Goal: Transaction & Acquisition: Purchase product/service

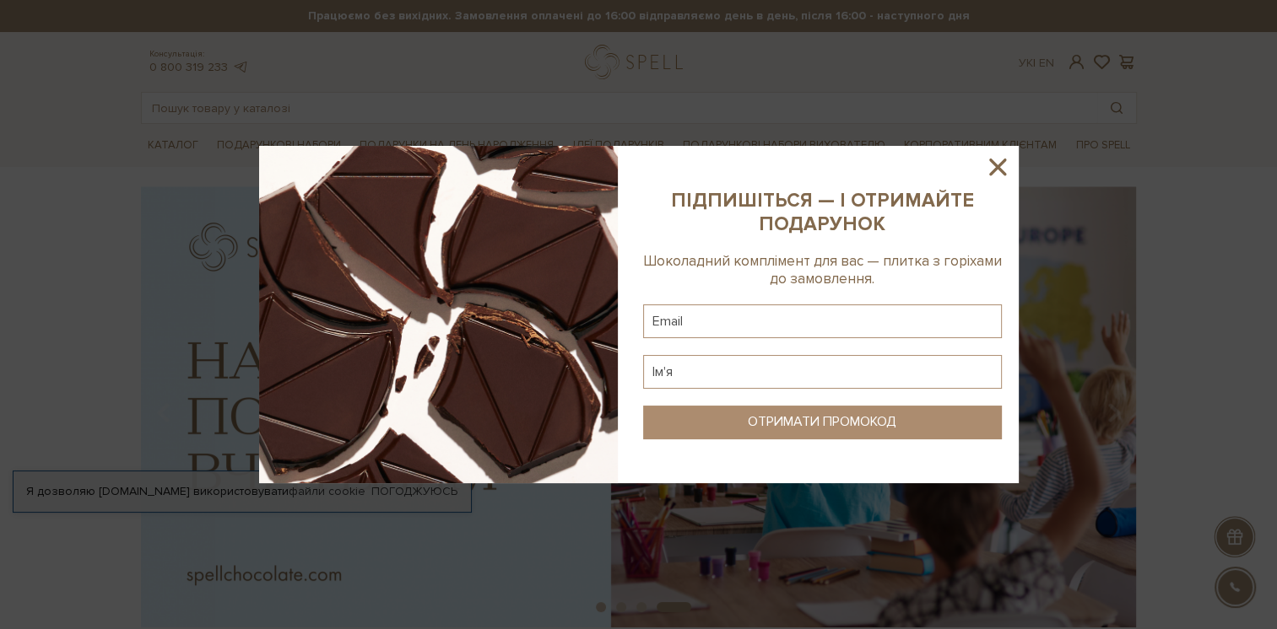
click at [1002, 169] on icon at bounding box center [997, 167] width 29 height 29
click at [989, 166] on icon at bounding box center [997, 167] width 29 height 29
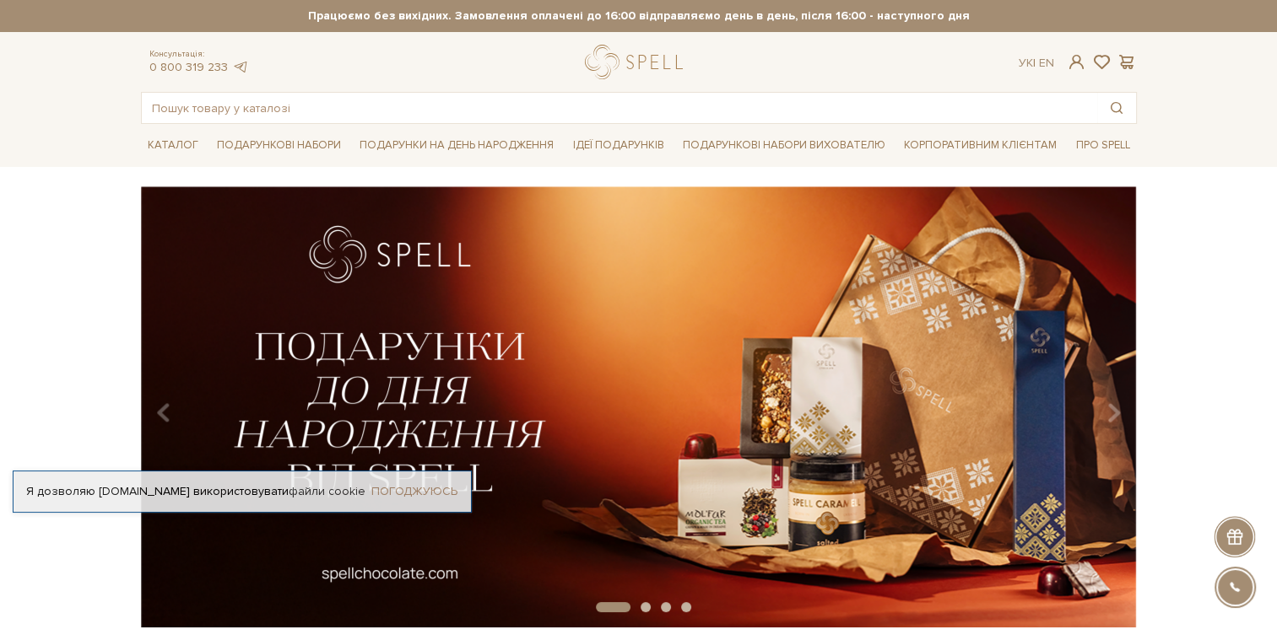
click at [430, 490] on link "Погоджуюсь" at bounding box center [414, 491] width 86 height 15
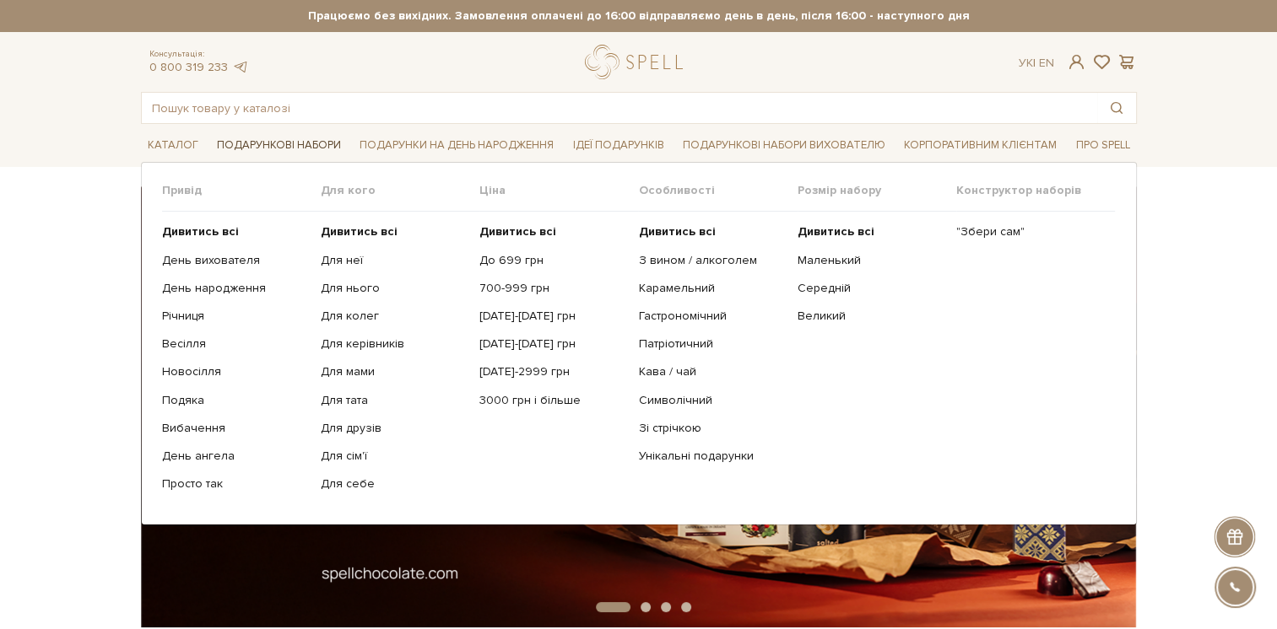
click at [323, 147] on link "Подарункові набори" at bounding box center [279, 145] width 138 height 26
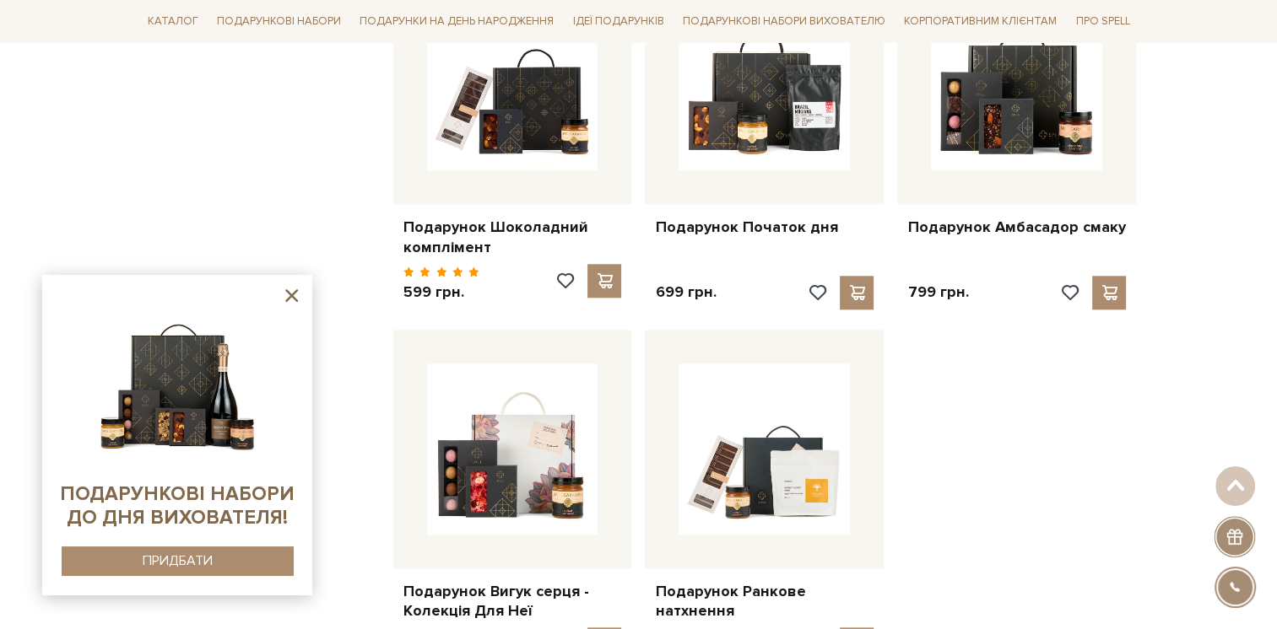
scroll to position [1941, 0]
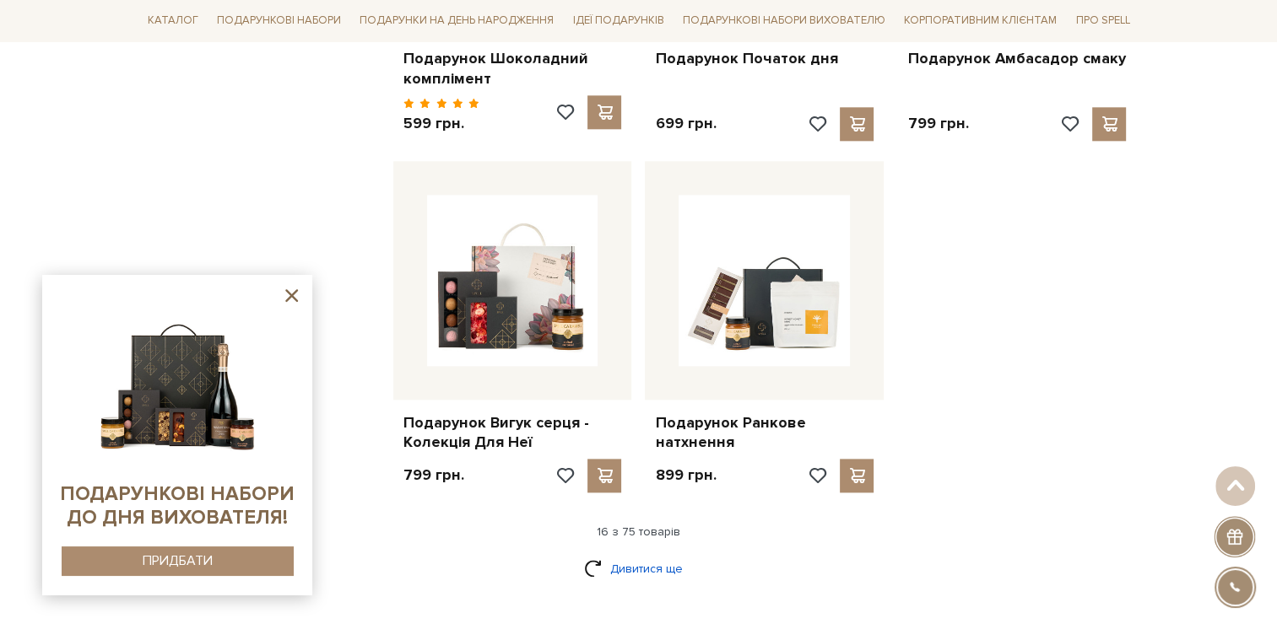
click at [657, 555] on link "Дивитися ще" at bounding box center [639, 569] width 110 height 30
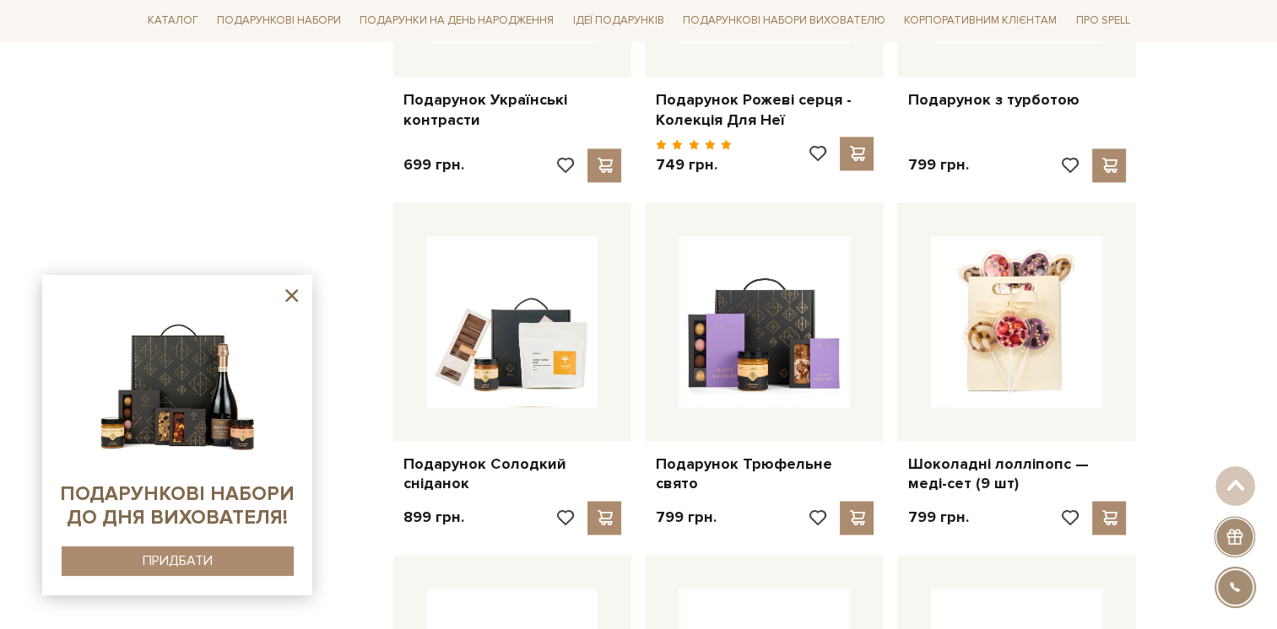
scroll to position [2447, 0]
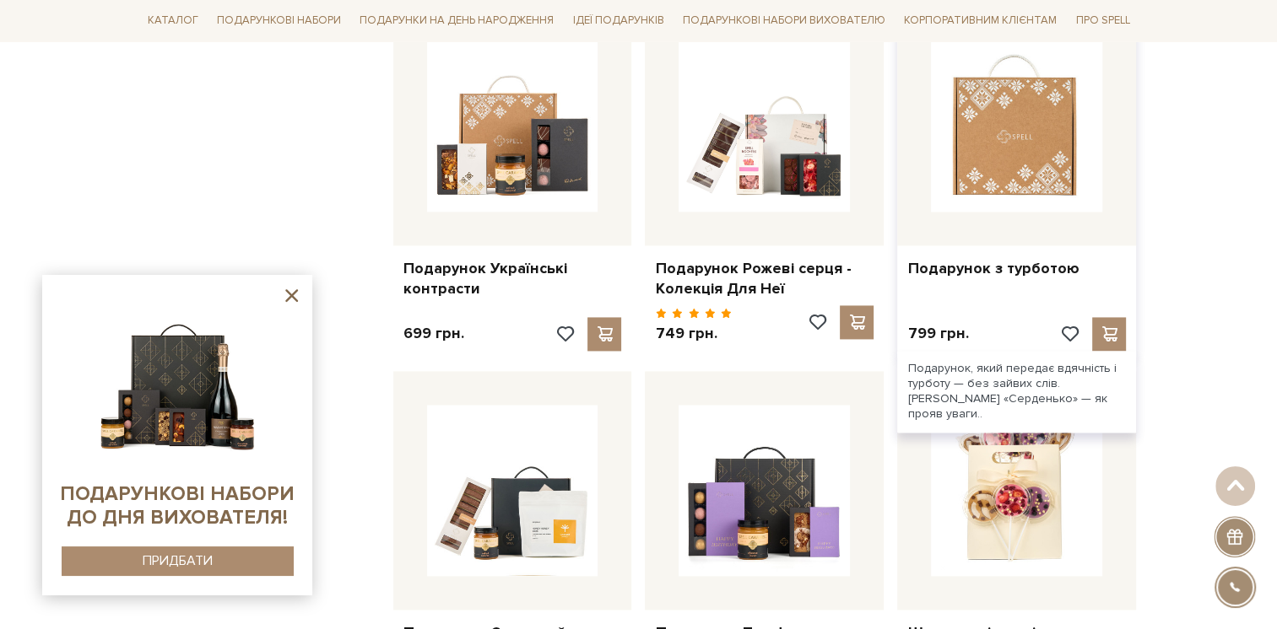
click at [1043, 147] on img at bounding box center [1016, 125] width 171 height 171
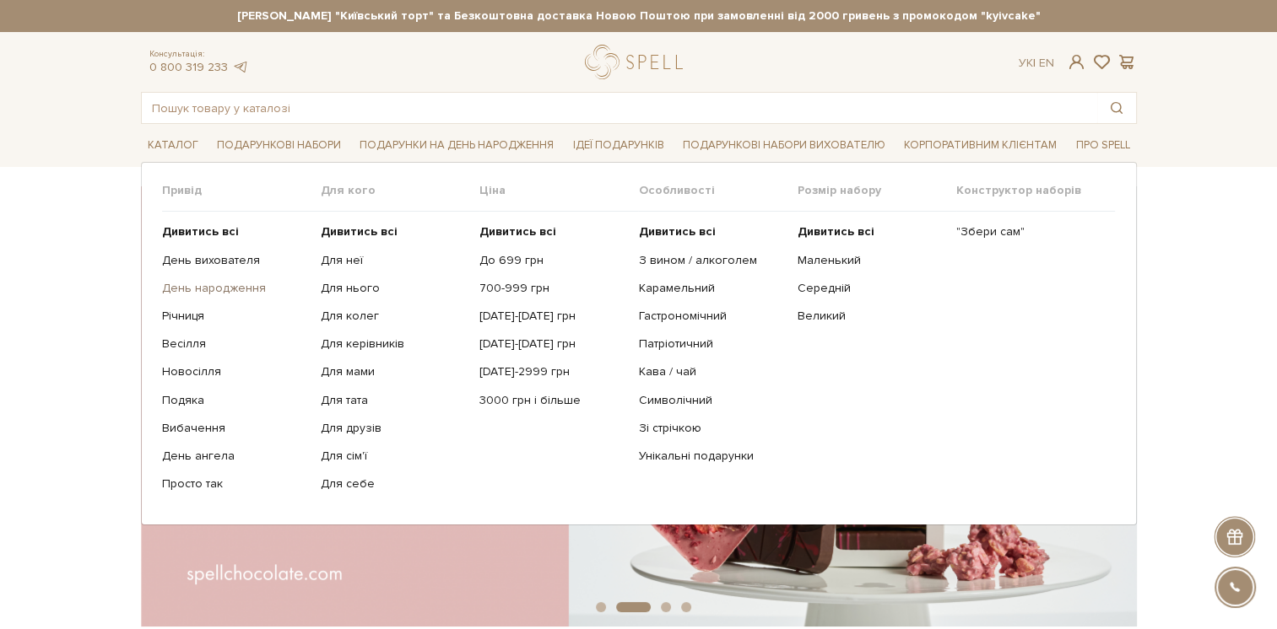
click at [233, 289] on link "День народження" at bounding box center [235, 288] width 146 height 15
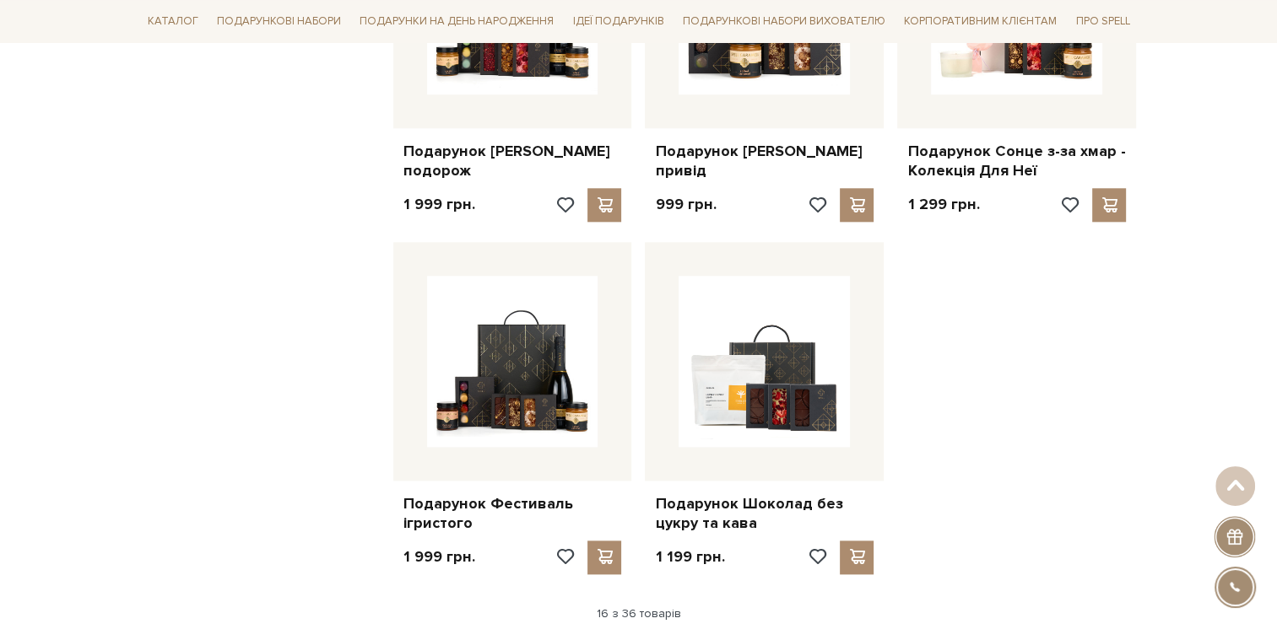
scroll to position [2109, 0]
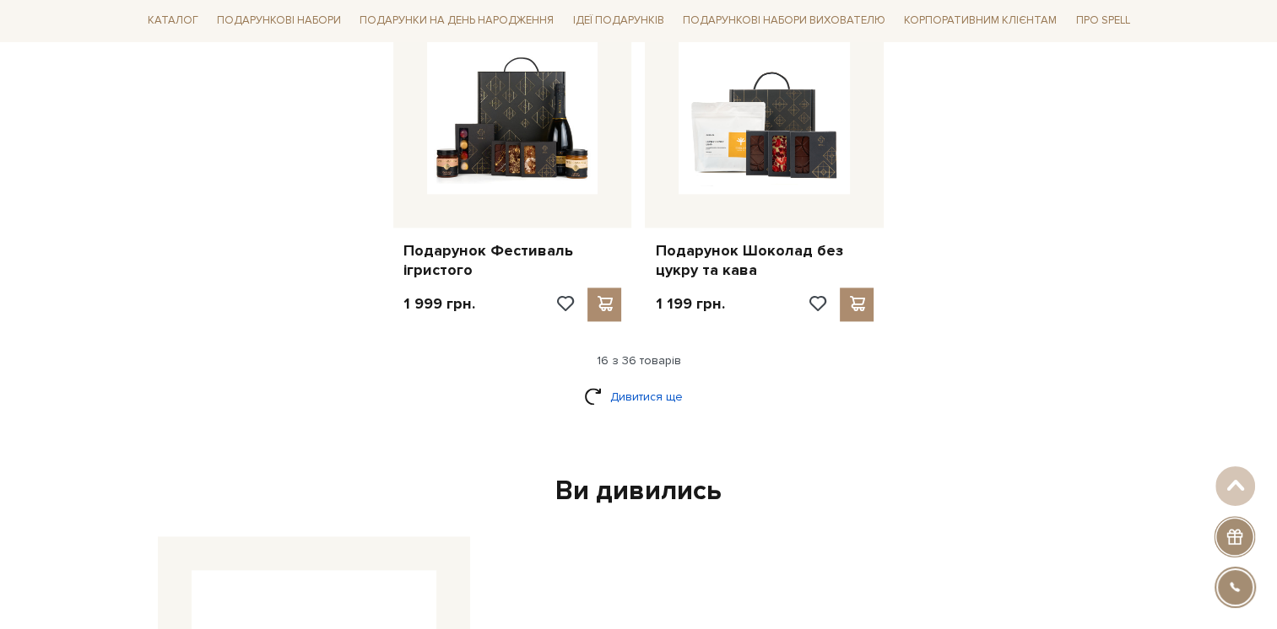
click at [652, 400] on link "Дивитися ще" at bounding box center [639, 397] width 110 height 30
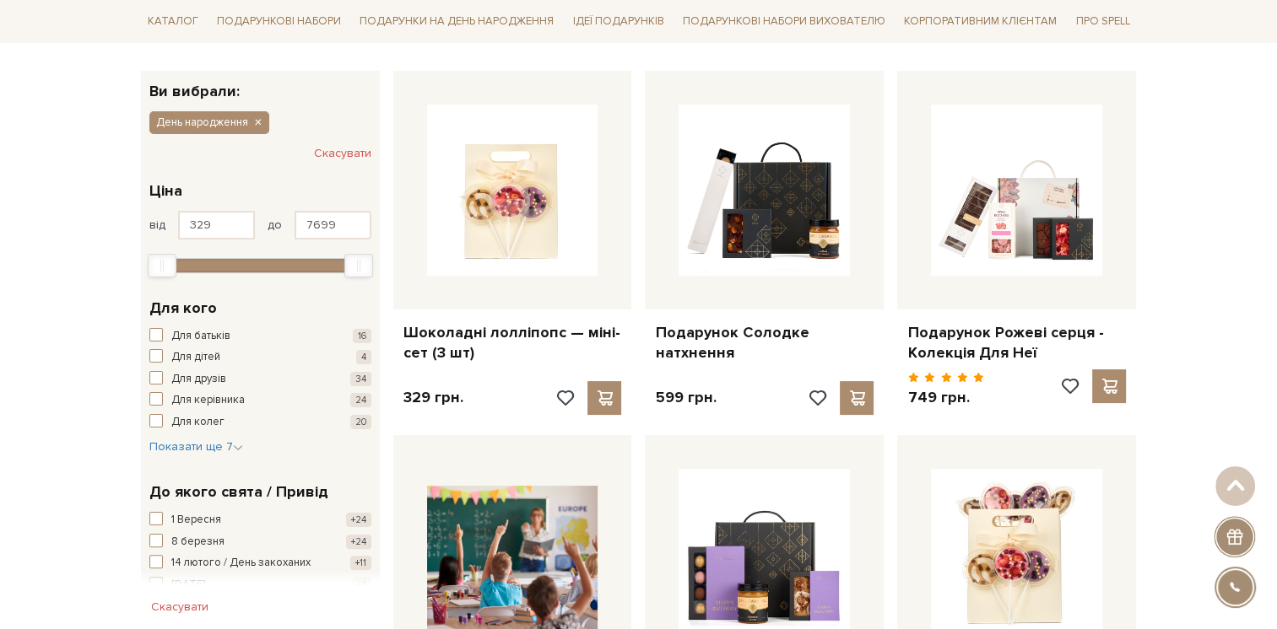
scroll to position [422, 0]
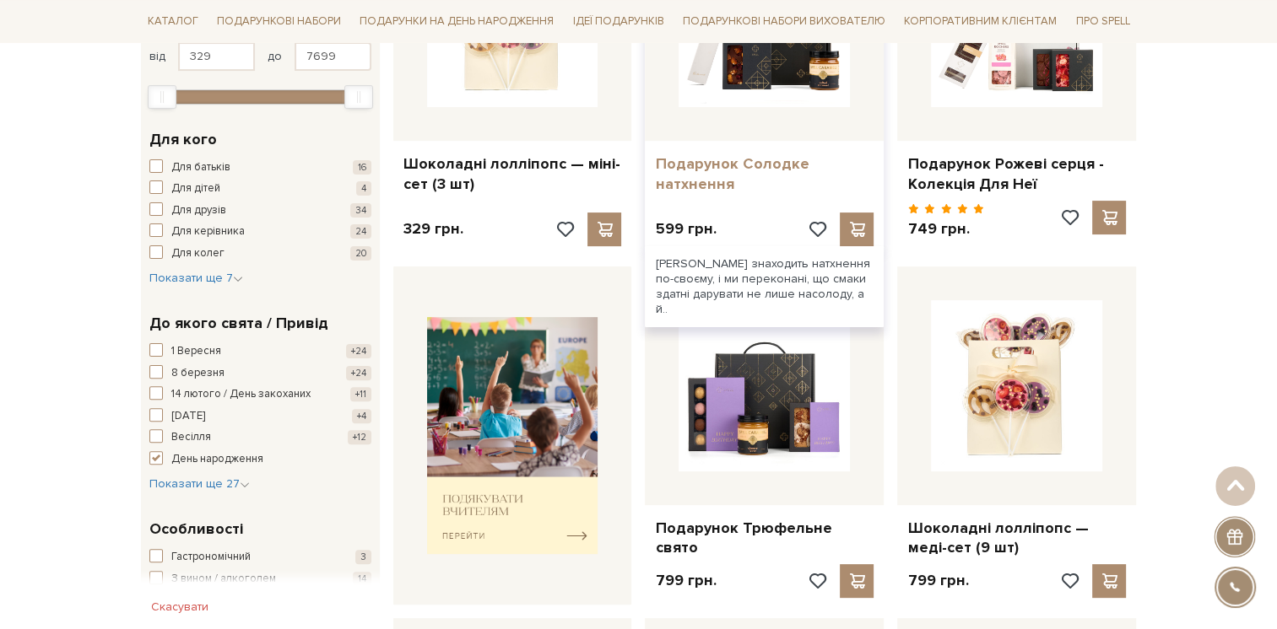
click at [726, 168] on link "Подарунок Солодке натхнення" at bounding box center [764, 174] width 219 height 40
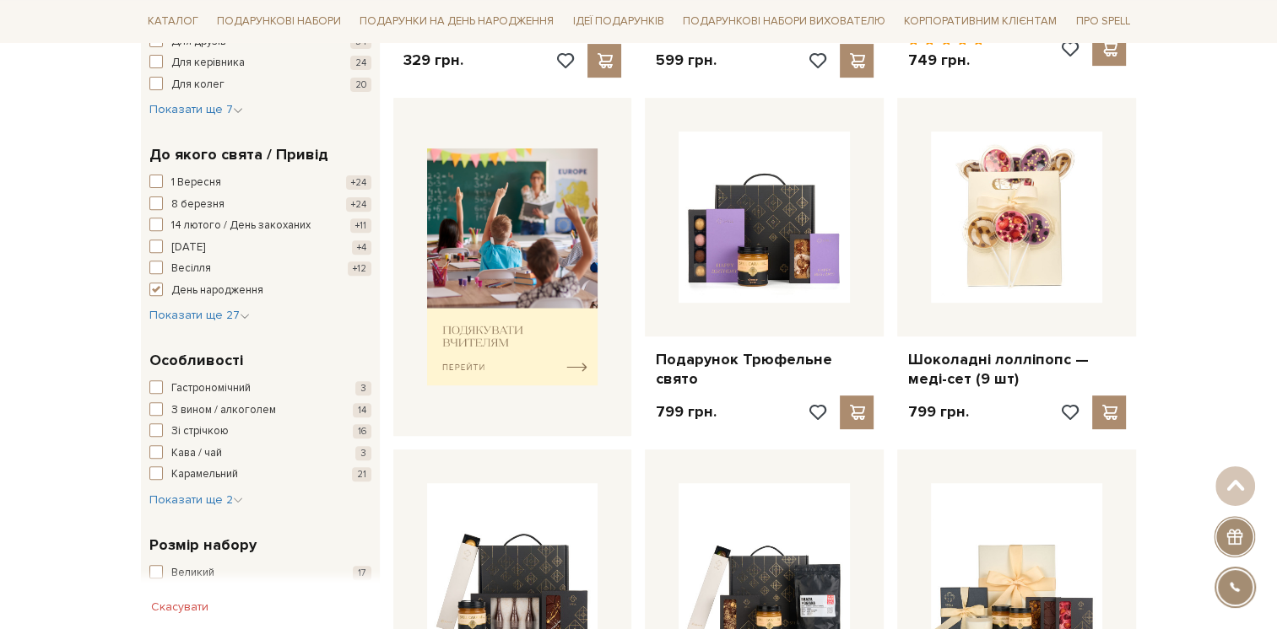
scroll to position [675, 0]
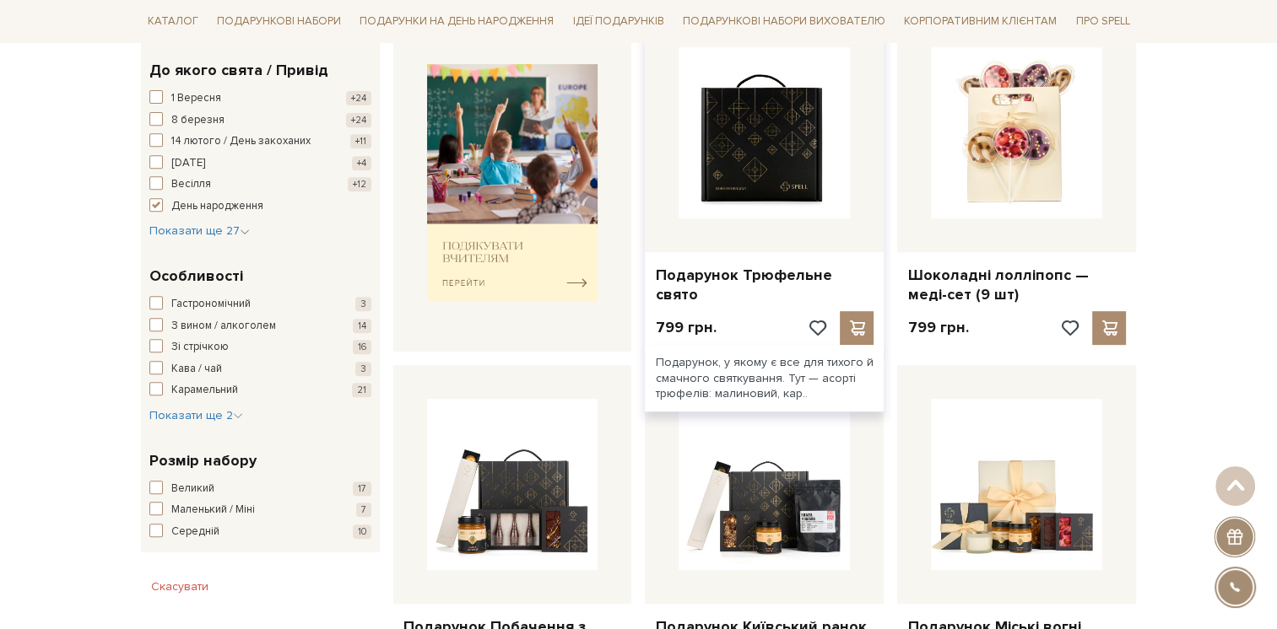
click at [770, 187] on img at bounding box center [763, 132] width 171 height 171
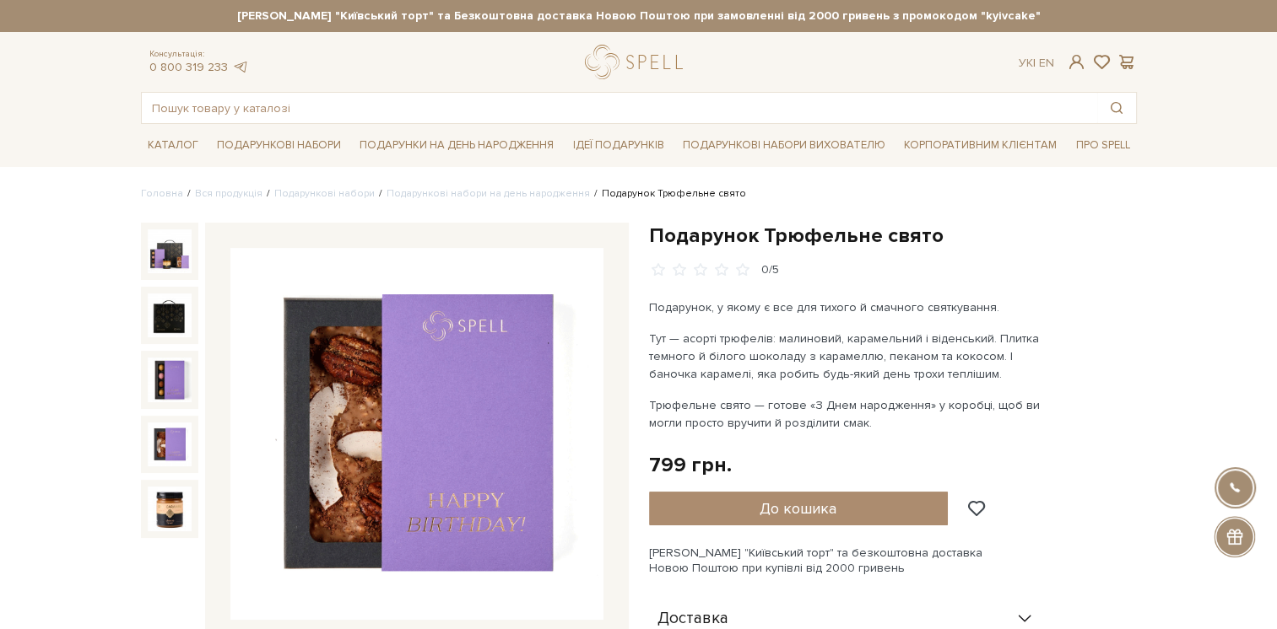
click at [176, 453] on img at bounding box center [170, 445] width 44 height 44
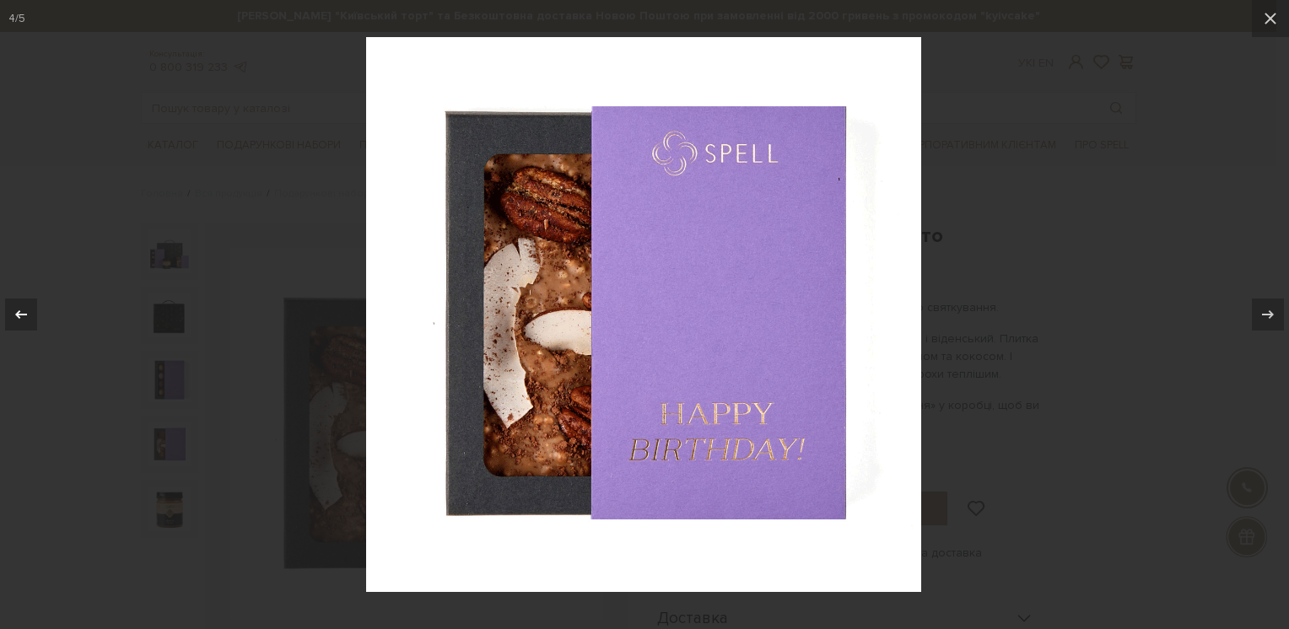
click at [24, 319] on icon at bounding box center [21, 315] width 20 height 20
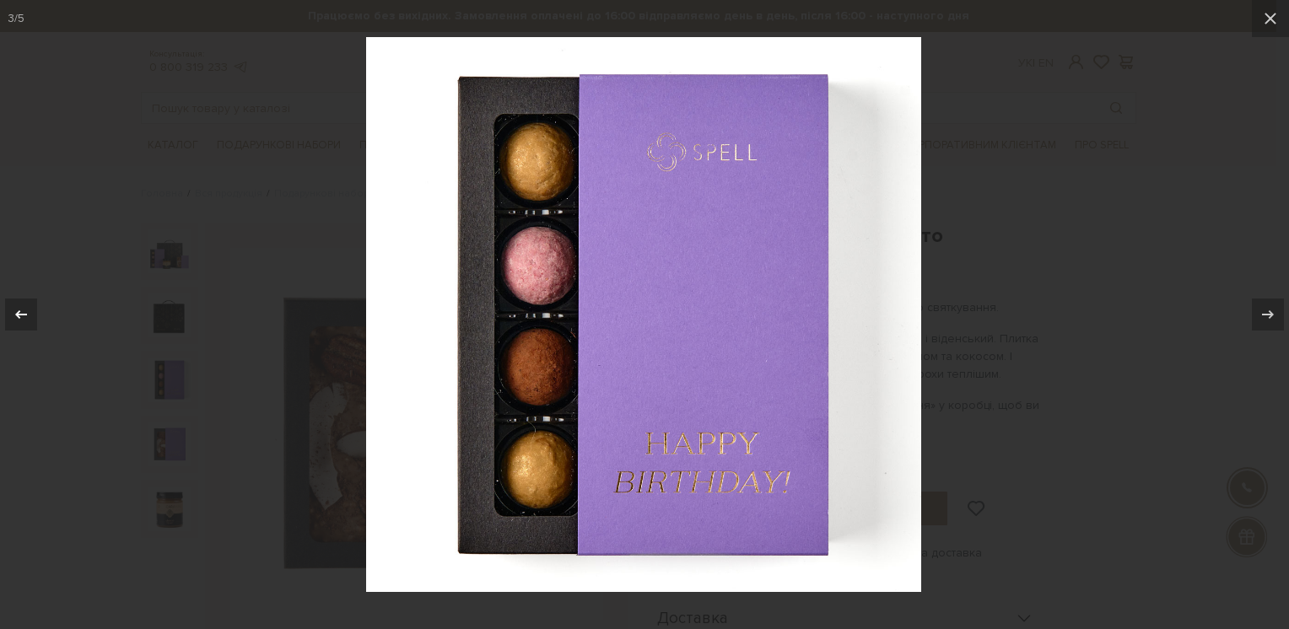
click at [24, 319] on icon at bounding box center [21, 315] width 20 height 20
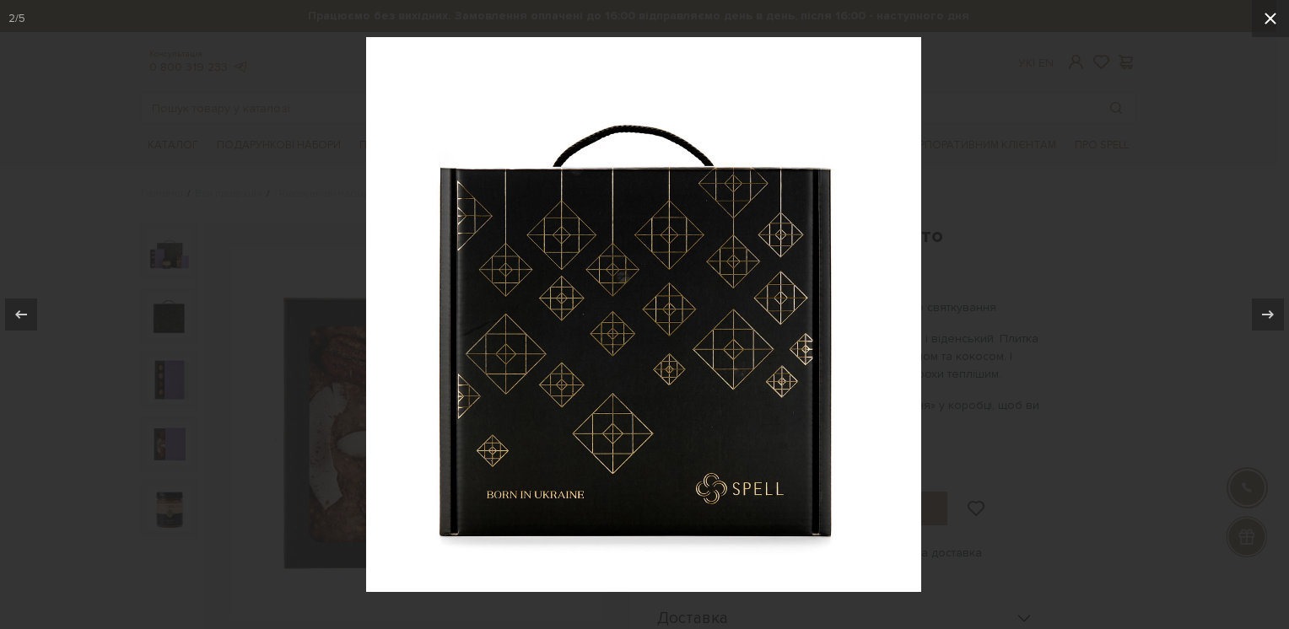
click at [1269, 21] on icon at bounding box center [1271, 18] width 20 height 20
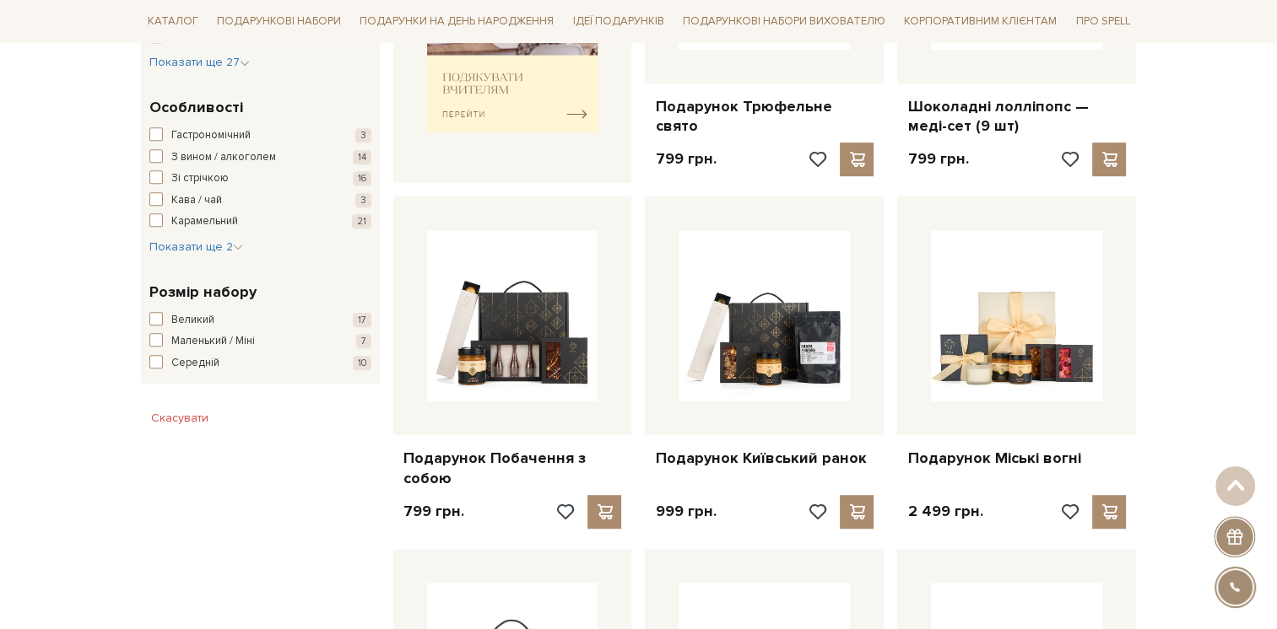
scroll to position [1097, 0]
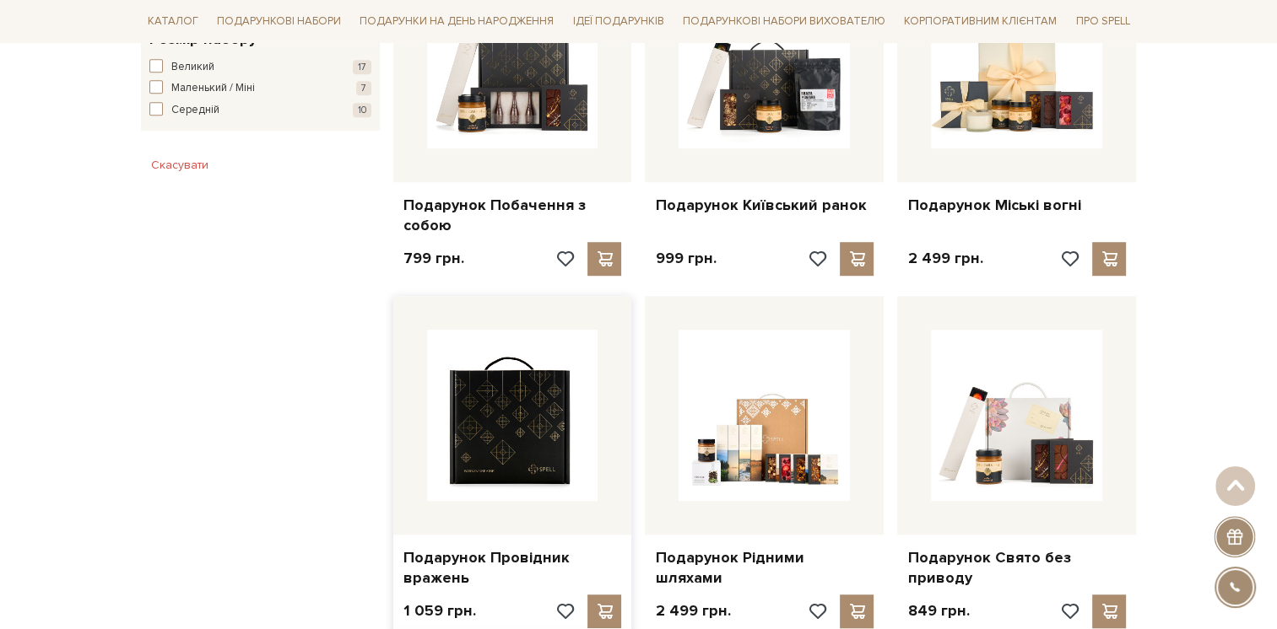
click at [521, 407] on img at bounding box center [512, 415] width 171 height 171
